Goal: Navigation & Orientation: Find specific page/section

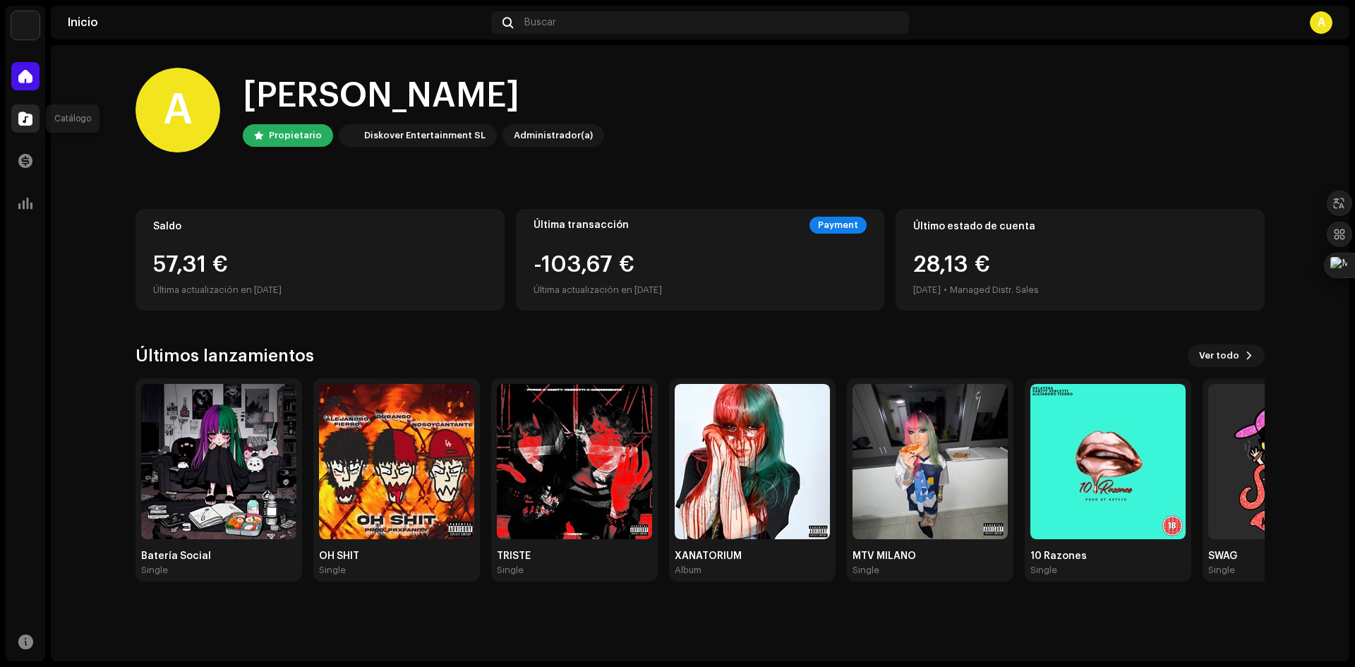
click at [31, 121] on span at bounding box center [25, 118] width 14 height 11
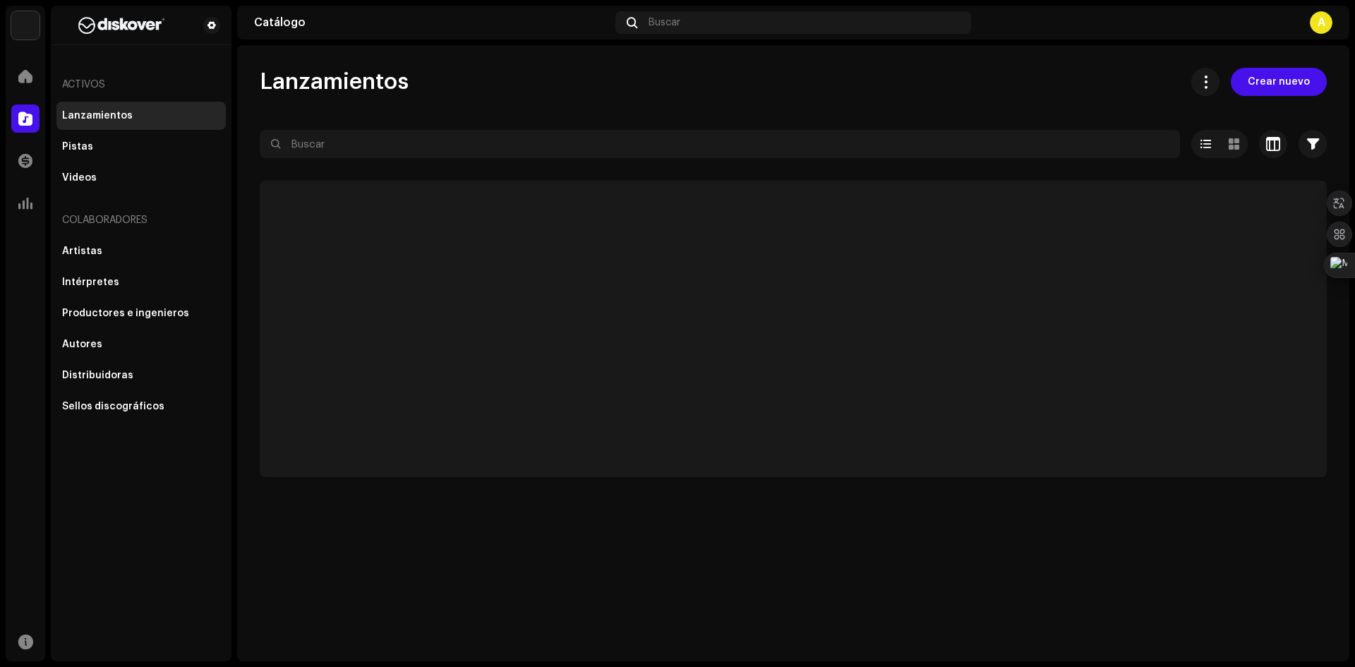
click at [20, 116] on span at bounding box center [25, 118] width 14 height 11
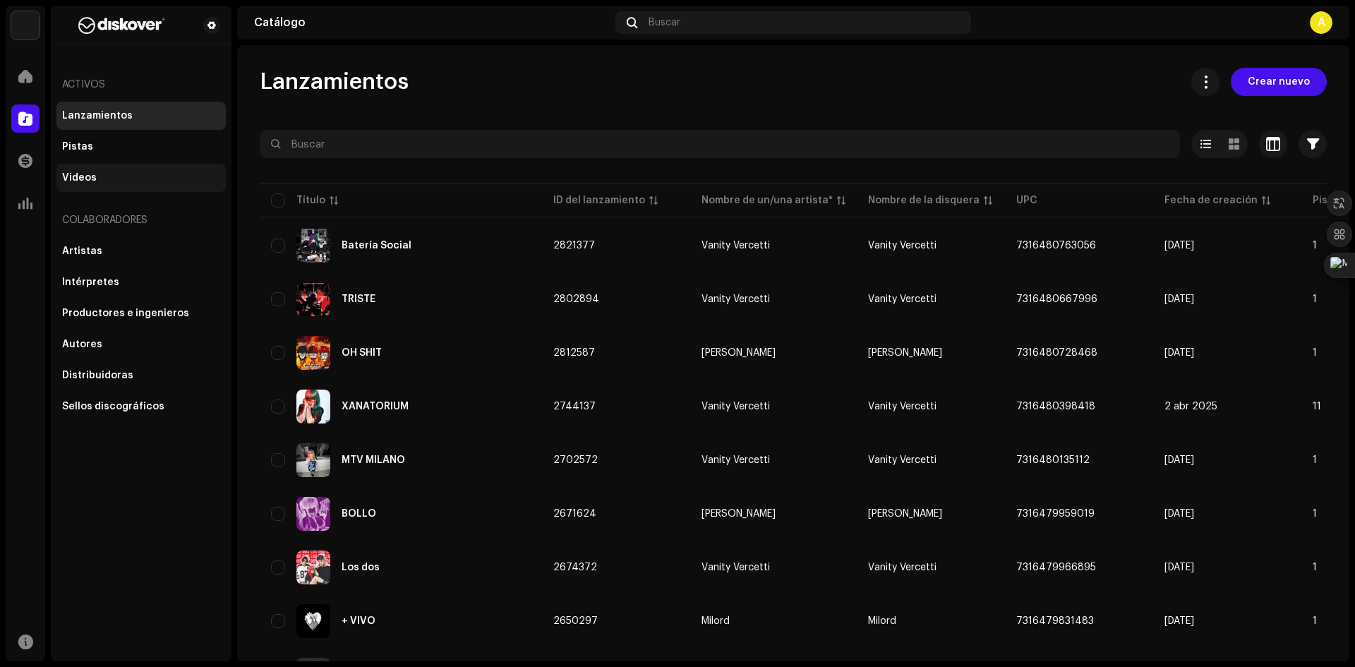
click at [100, 181] on div "Videos" at bounding box center [141, 177] width 158 height 11
